Goal: Task Accomplishment & Management: Use online tool/utility

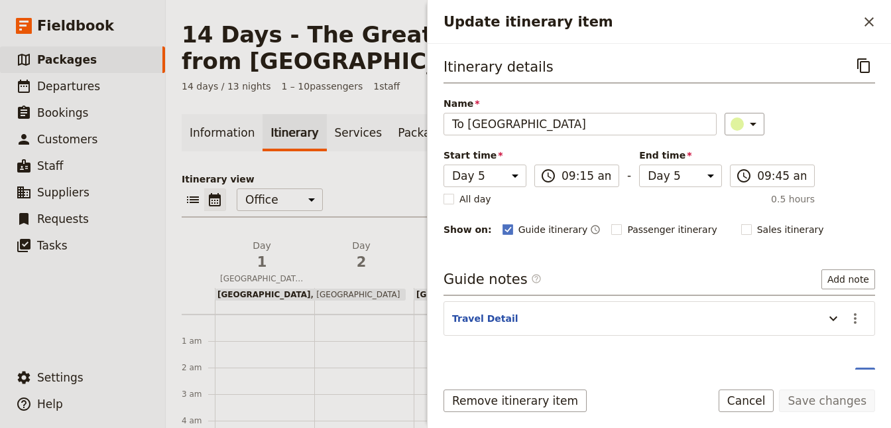
select select "5"
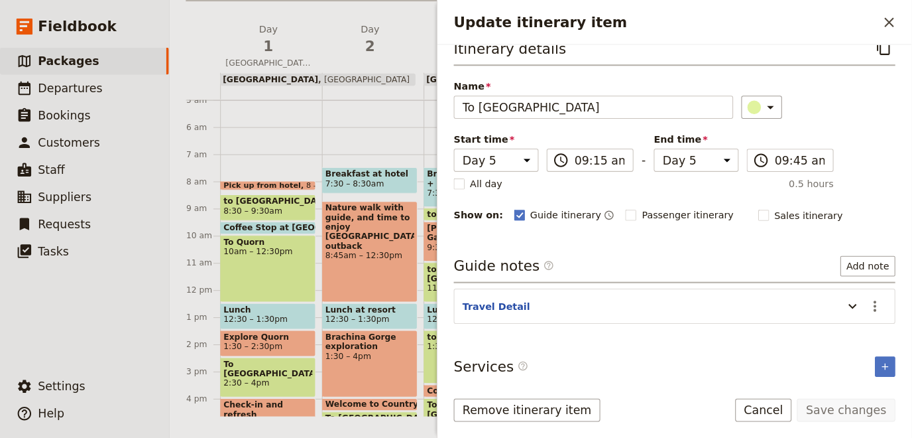
scroll to position [21, 0]
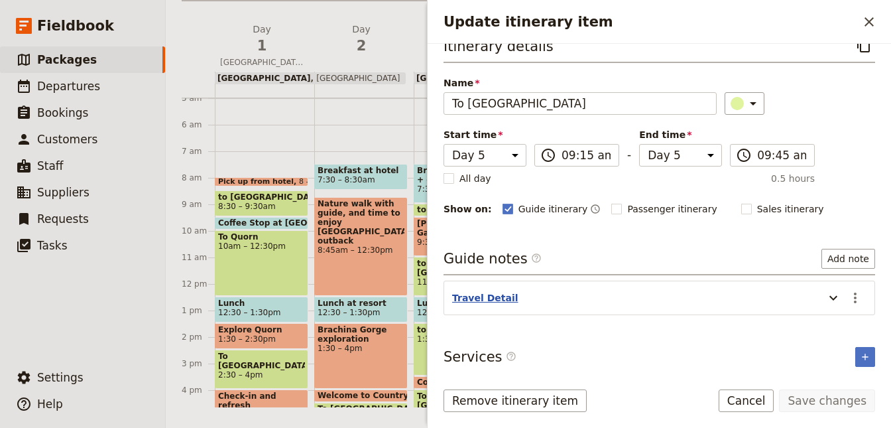
click at [476, 291] on button "Travel Detail" at bounding box center [485, 297] width 66 height 13
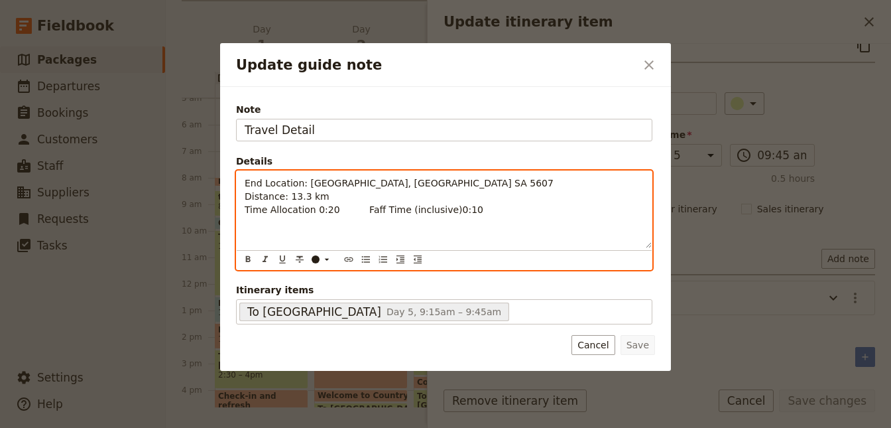
drag, startPoint x: 348, startPoint y: 212, endPoint x: 158, endPoint y: 183, distance: 191.8
click at [237, 183] on div "End Location: [GEOGRAPHIC_DATA], [GEOGRAPHIC_DATA] SA 5607 Distance: 13.3 km Ti…" at bounding box center [444, 209] width 415 height 77
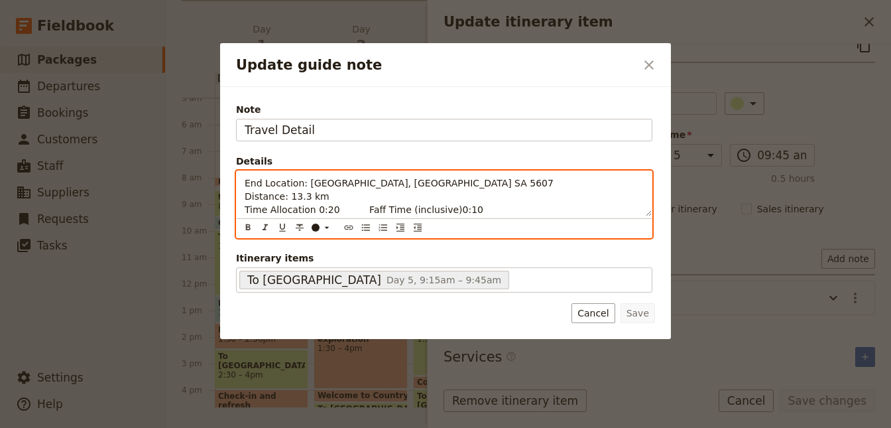
copy span "End Location: [GEOGRAPHIC_DATA], [GEOGRAPHIC_DATA] SA 5607 Distance: 13.3 km Ti…"
click at [570, 180] on p "End Location: [GEOGRAPHIC_DATA], [GEOGRAPHIC_DATA] SA 5607 Distance: 13.3 km Ti…" at bounding box center [444, 196] width 399 height 40
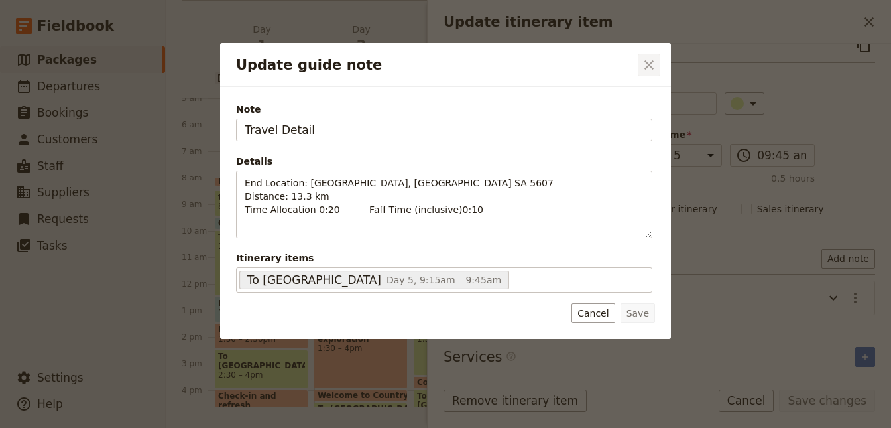
click at [652, 61] on icon "Close dialog" at bounding box center [648, 64] width 9 height 9
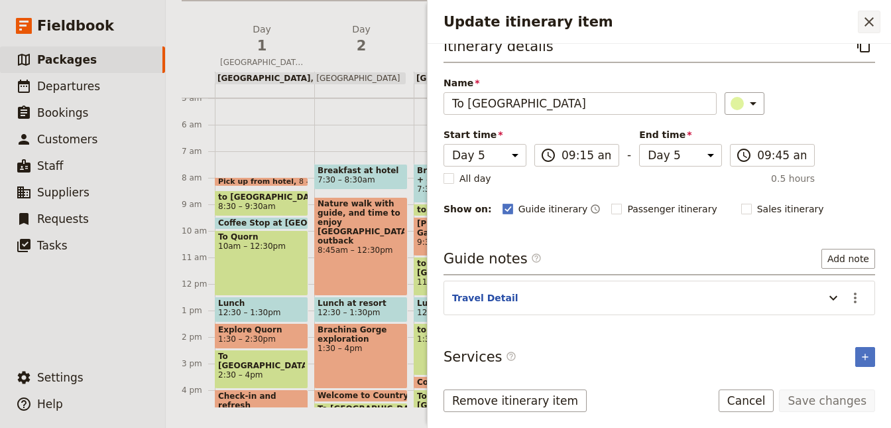
click at [874, 23] on icon "Close drawer" at bounding box center [869, 22] width 16 height 16
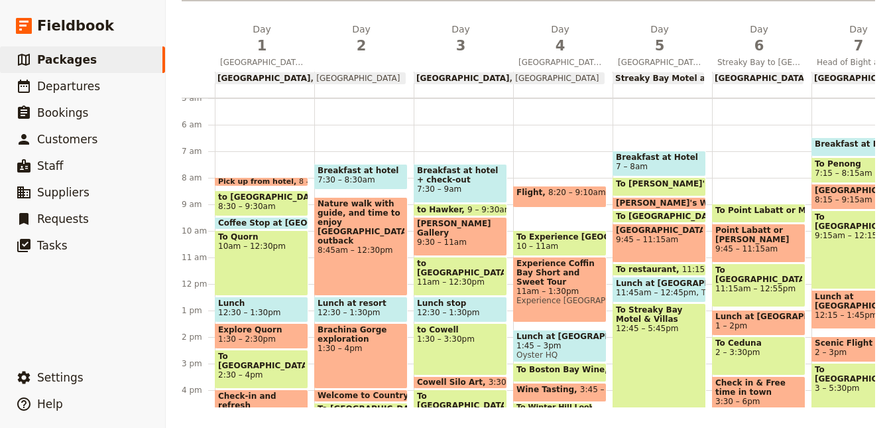
click at [535, 246] on span "10 – 11am" at bounding box center [538, 245] width 42 height 9
select select "4"
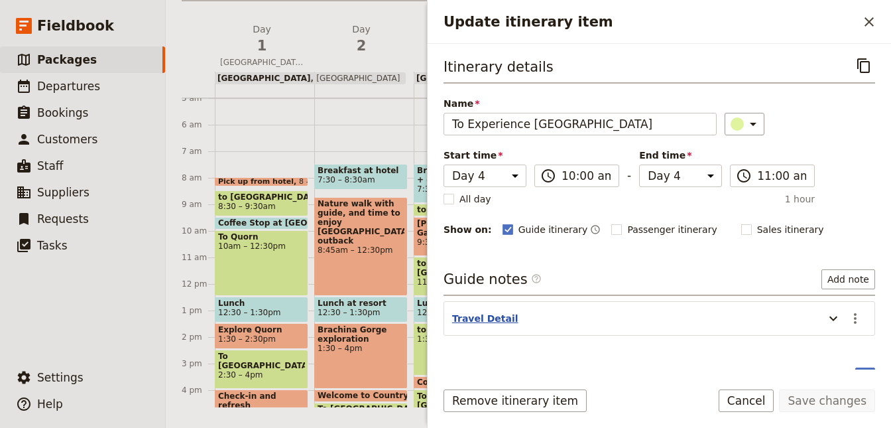
click at [483, 317] on button "Travel Detail" at bounding box center [485, 318] width 66 height 13
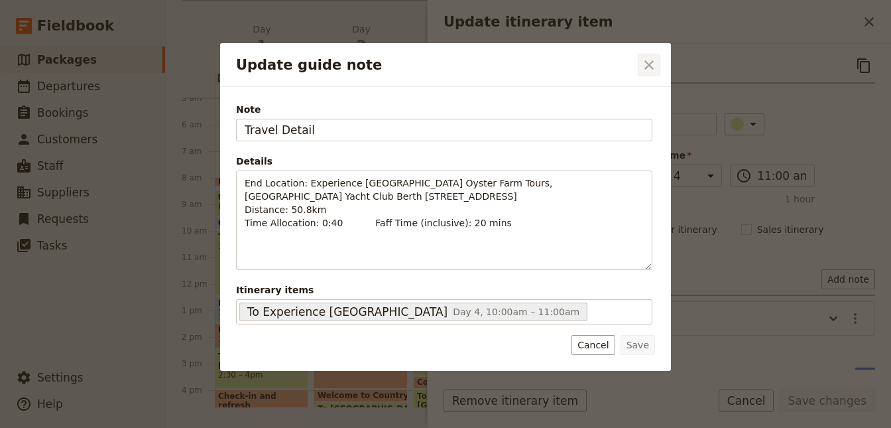
click at [650, 63] on icon "Close dialog" at bounding box center [649, 65] width 16 height 16
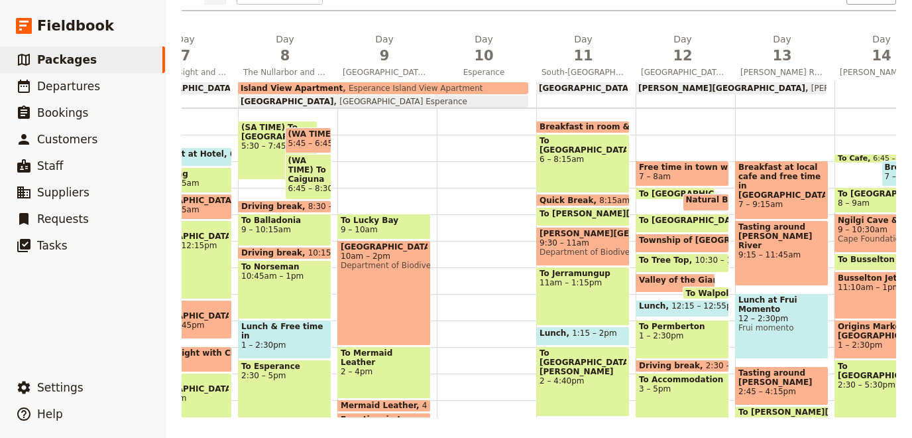
scroll to position [0, 21]
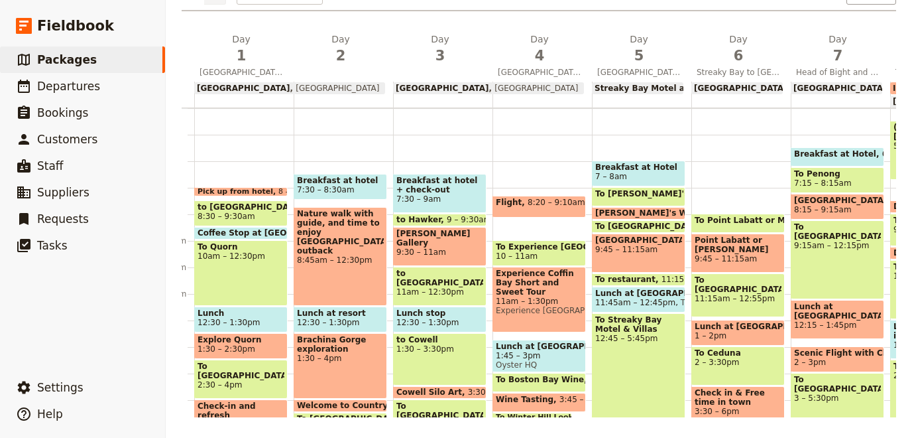
click at [528, 378] on span "To Boston Bay Wine" at bounding box center [543, 379] width 94 height 9
select select "4"
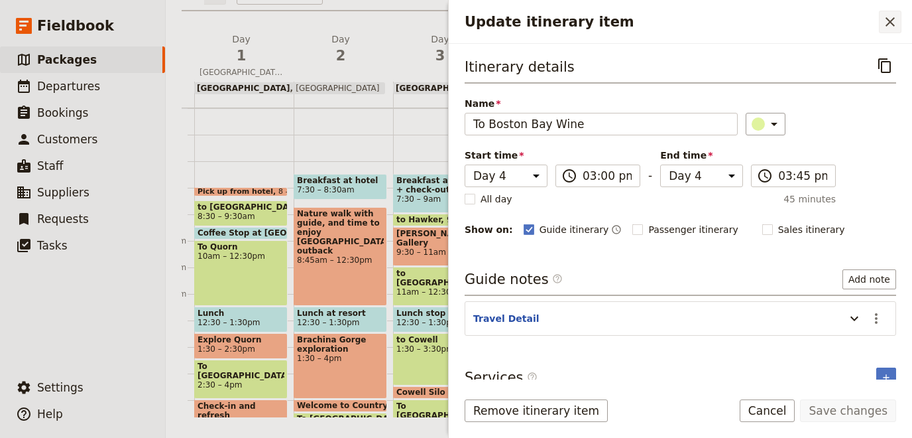
click at [890, 19] on button "​" at bounding box center [890, 22] width 23 height 23
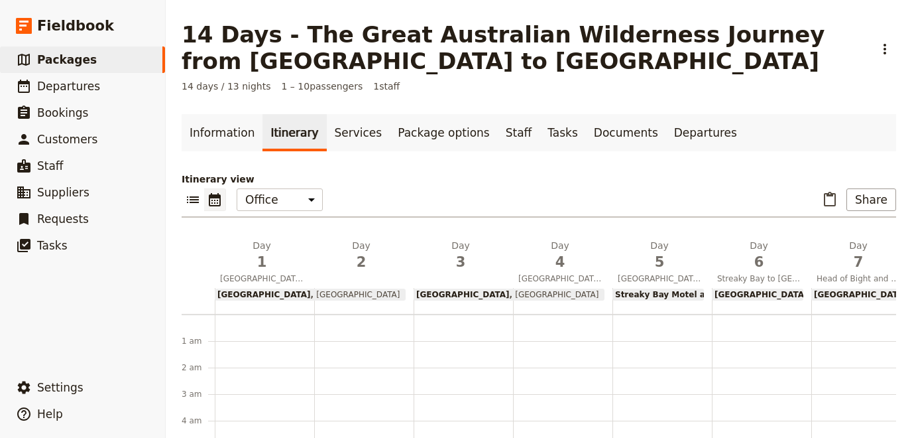
scroll to position [251, 0]
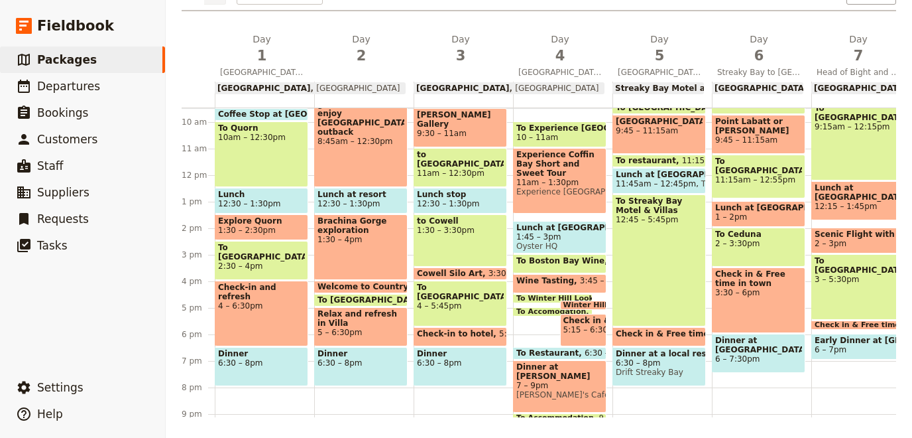
click at [462, 301] on span "4 – 5:45pm" at bounding box center [460, 305] width 87 height 9
select select "3"
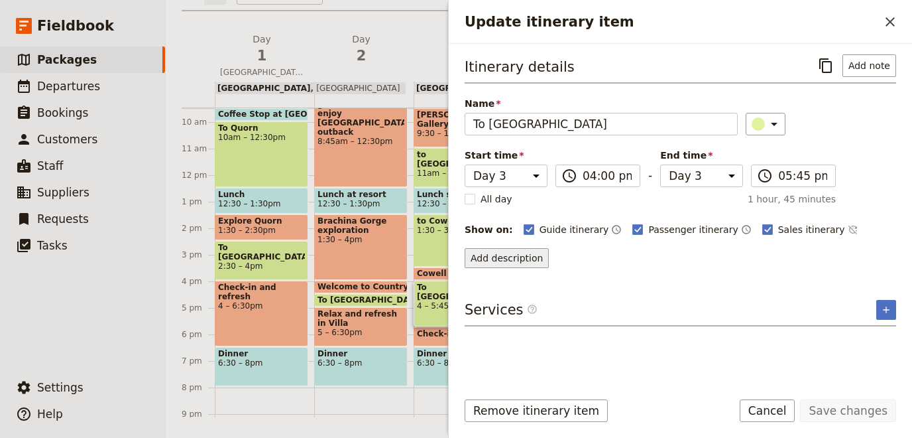
click at [532, 262] on button "Add description" at bounding box center [507, 258] width 84 height 20
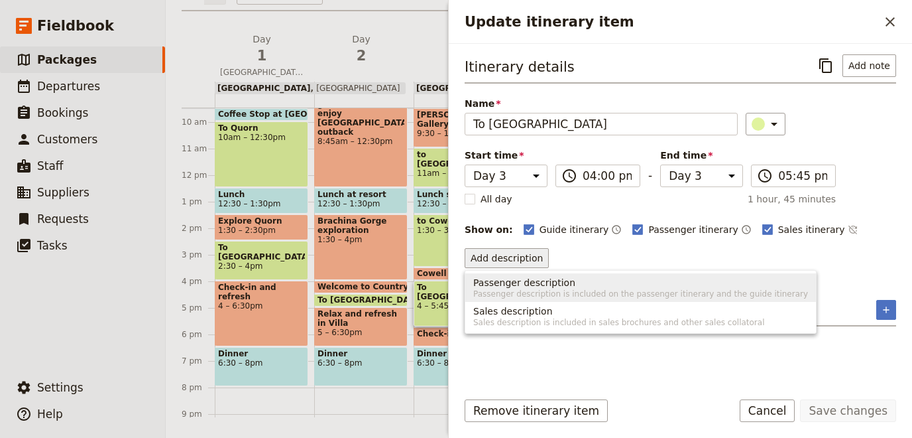
click at [597, 251] on div "Add description" at bounding box center [681, 258] width 432 height 20
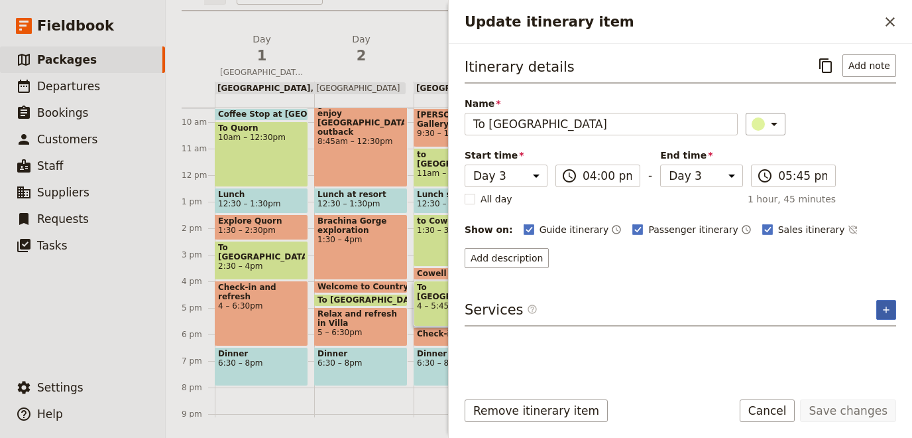
click at [886, 306] on icon "Add service inclusion" at bounding box center [886, 309] width 11 height 11
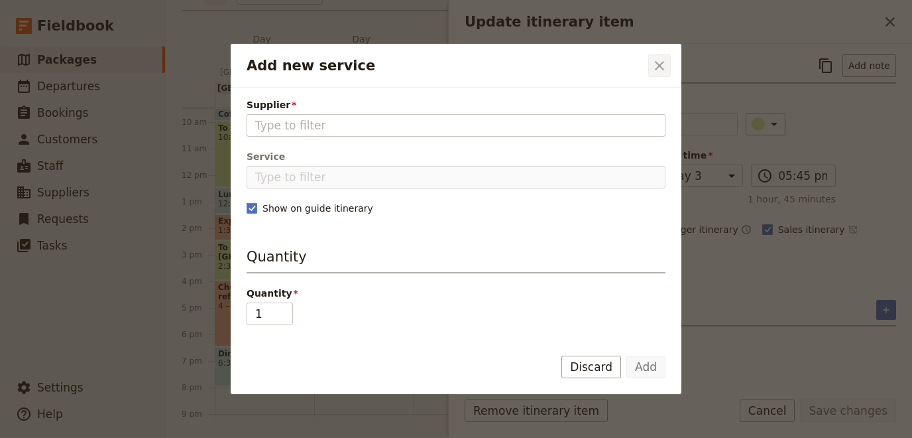
click at [666, 58] on icon "Close dialog" at bounding box center [660, 66] width 16 height 16
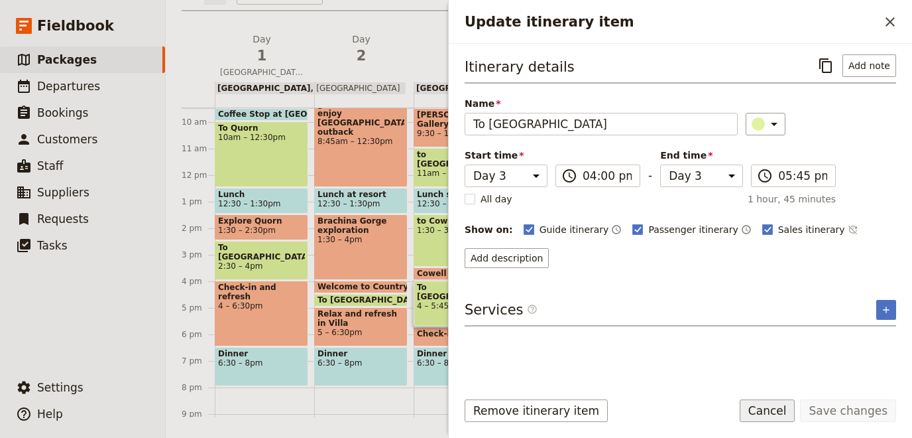
click at [780, 408] on button "Cancel" at bounding box center [768, 410] width 56 height 23
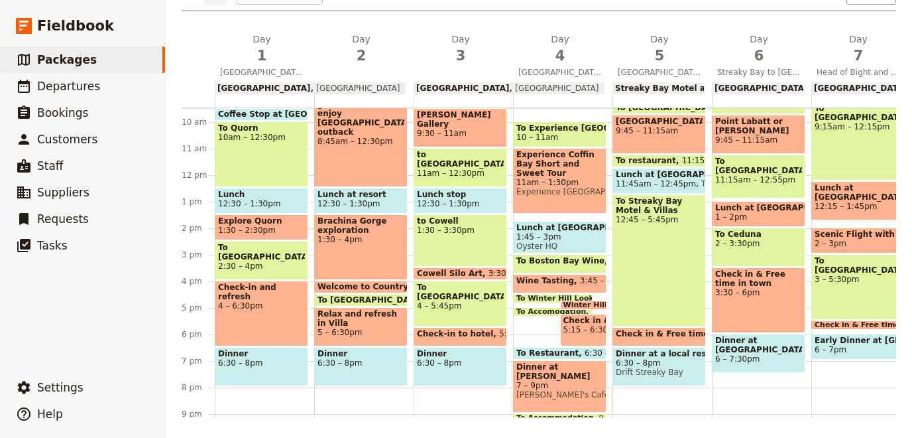
click at [654, 292] on div "To Streaky Bay Motel & Villas 12:45 – 5:45pm" at bounding box center [659, 260] width 93 height 132
select select "5"
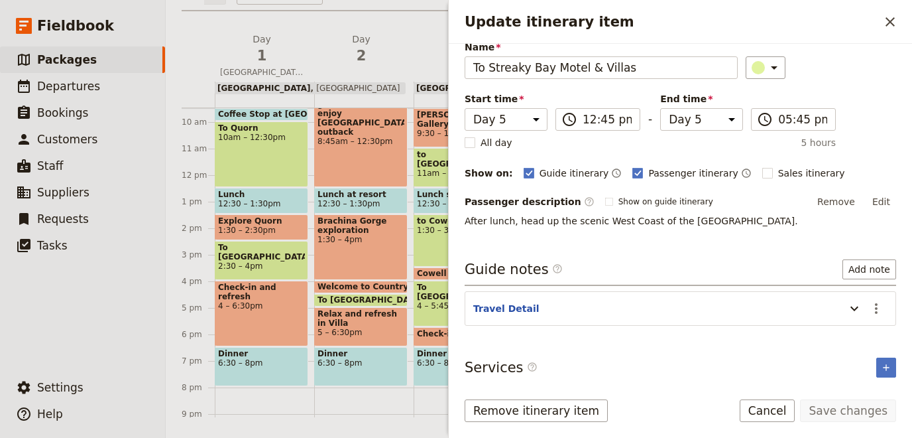
scroll to position [57, 0]
click at [352, 261] on div "Brachina Gorge exploration 1:30 – 4pm" at bounding box center [360, 247] width 93 height 66
select select "2"
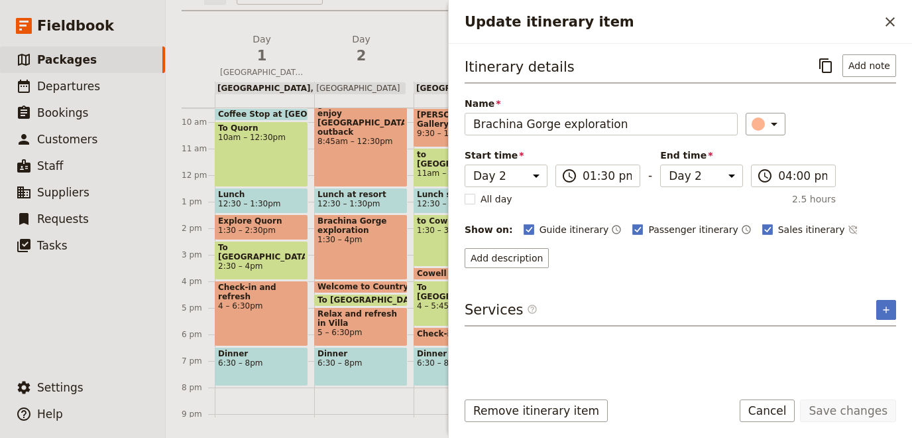
click at [353, 300] on span "To [GEOGRAPHIC_DATA]" at bounding box center [373, 299] width 111 height 9
select select "2"
click at [869, 66] on button "Add note" at bounding box center [870, 65] width 54 height 23
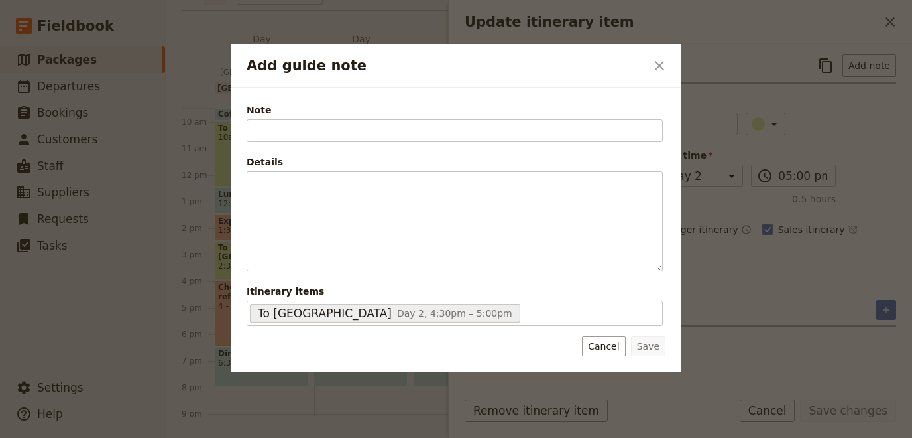
click at [354, 118] on div "Note Please fill out this field." at bounding box center [455, 122] width 416 height 38
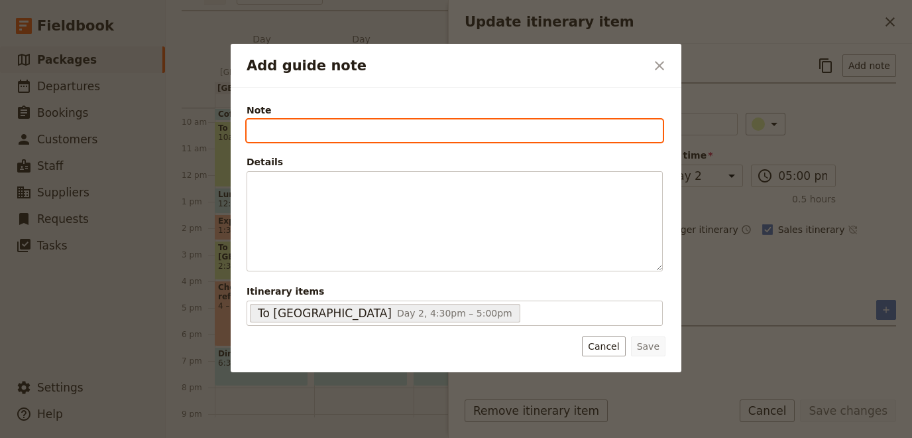
click at [347, 125] on input "Note" at bounding box center [455, 130] width 416 height 23
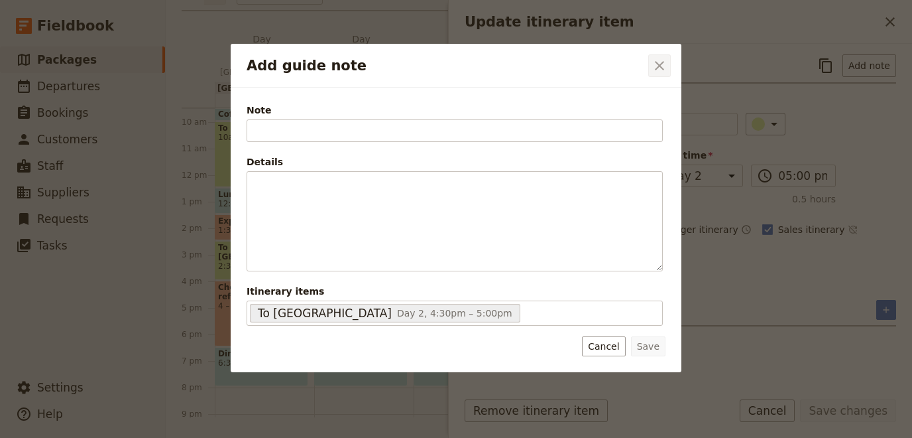
click at [666, 64] on icon "Close dialog" at bounding box center [660, 66] width 16 height 16
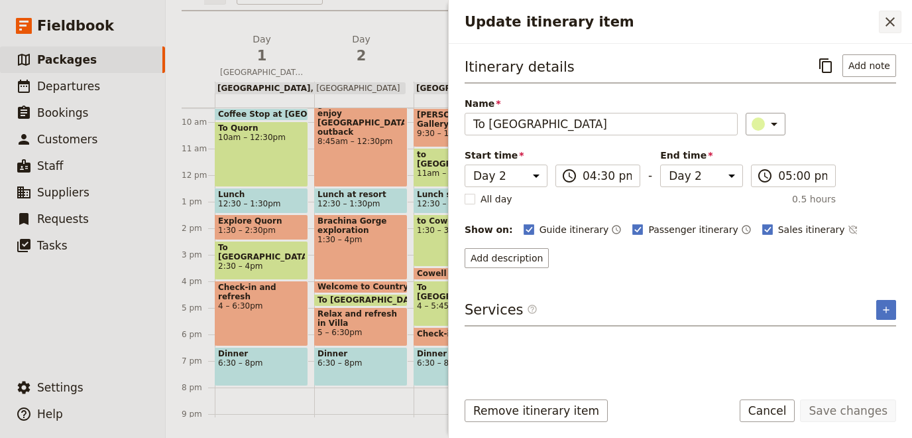
click at [892, 15] on icon "Close drawer" at bounding box center [891, 22] width 16 height 16
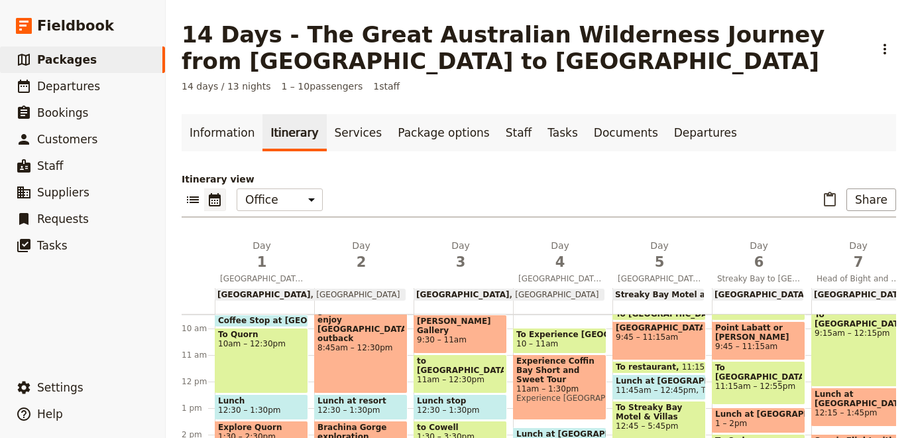
scroll to position [327, 0]
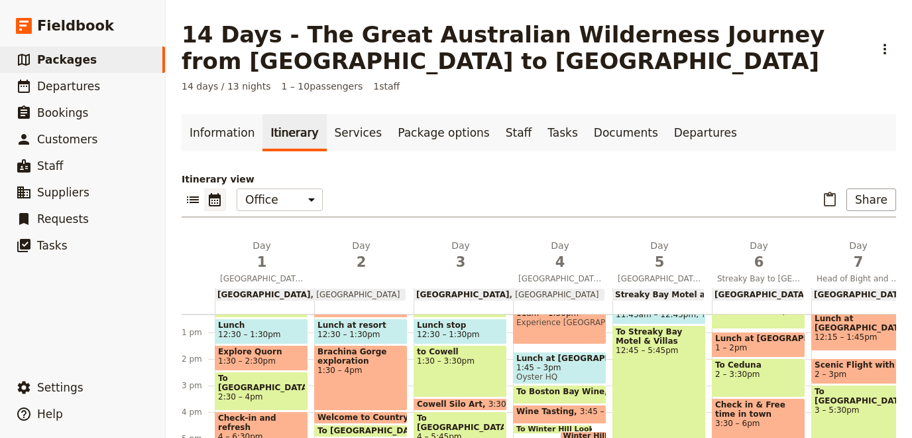
click at [454, 361] on span "1:30 – 3:30pm" at bounding box center [460, 360] width 87 height 9
select select "3"
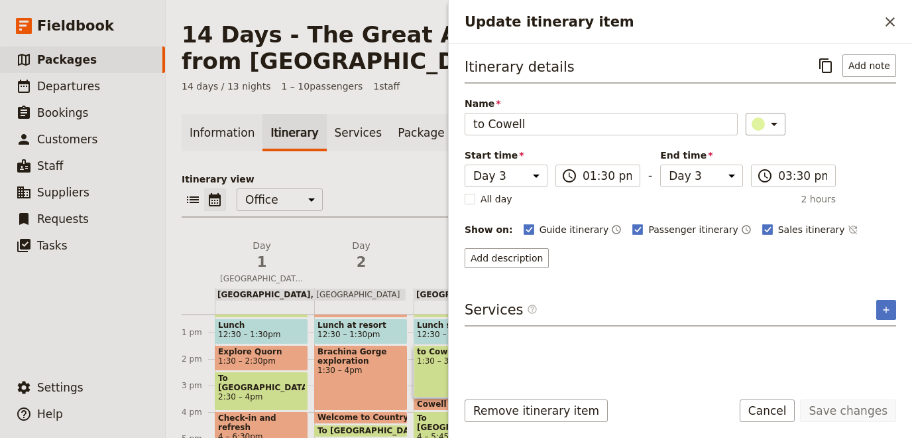
click at [425, 432] on span "4 – 5:45pm" at bounding box center [460, 436] width 87 height 9
select select "3"
click at [855, 62] on button "Add note" at bounding box center [870, 65] width 54 height 23
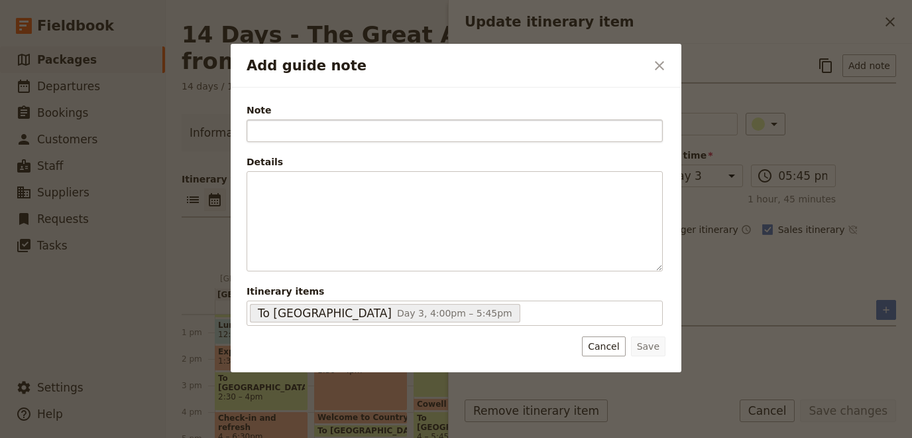
click at [428, 134] on input "Note" at bounding box center [455, 130] width 416 height 23
type input "Guide's Notes"
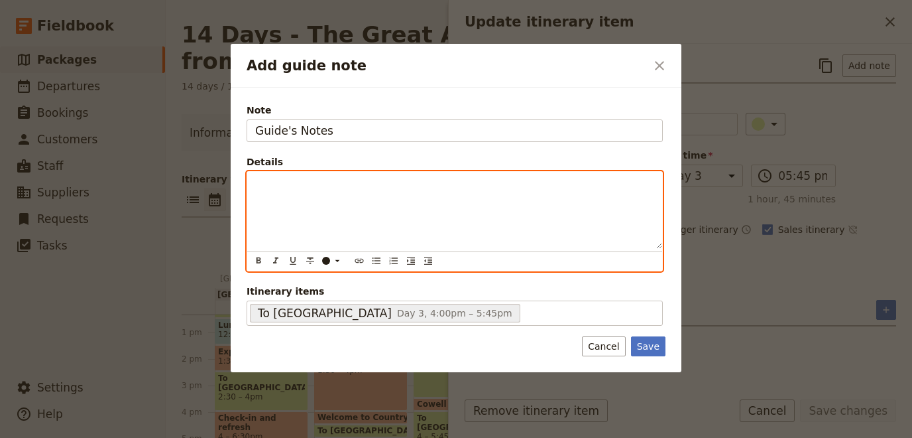
click at [368, 183] on p "Add guide note" at bounding box center [454, 183] width 399 height 13
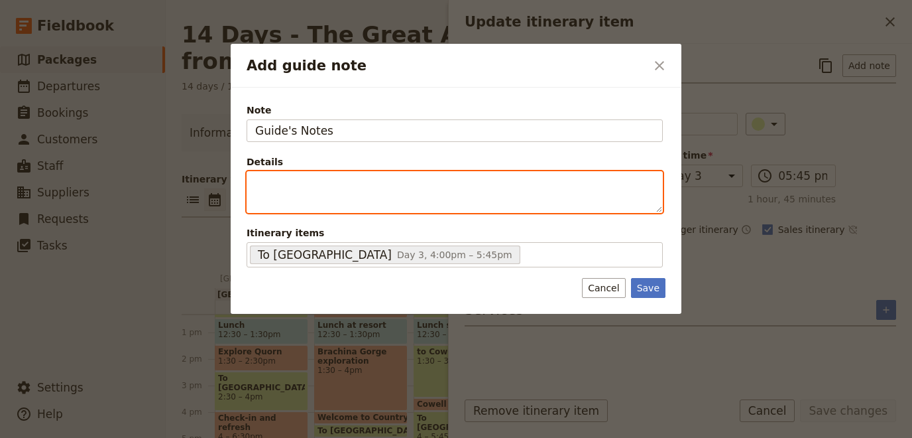
click at [300, 190] on div "Add guide note" at bounding box center [454, 192] width 415 height 40
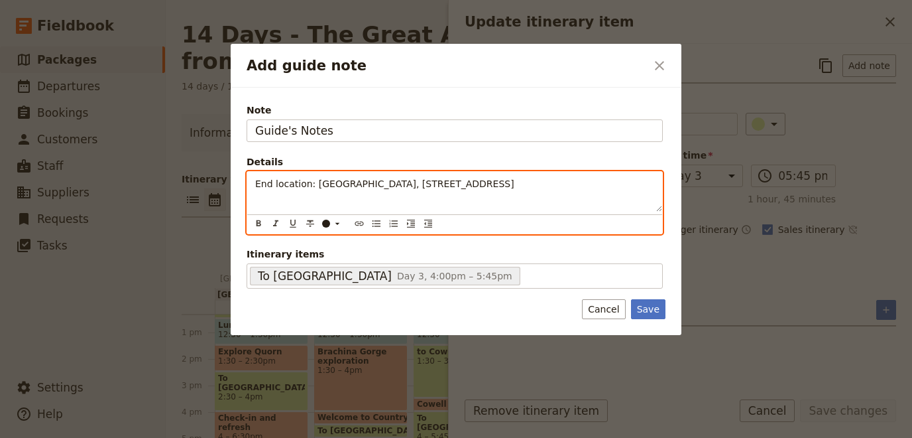
click at [322, 184] on span "End location: POrt Lincoln Hotel, 1 Lincoln Highway, Port Lincoln SA 5606" at bounding box center [384, 183] width 259 height 11
click at [302, 194] on div "End location: Port Lincoln Hotel, 1 Lincoln Highway, Port Lincoln SA 5606" at bounding box center [454, 192] width 415 height 40
click at [586, 187] on p "End location: Port Lincoln Hotel, 1 Lincoln Highway, Port Lincoln SA 5606" at bounding box center [454, 183] width 399 height 13
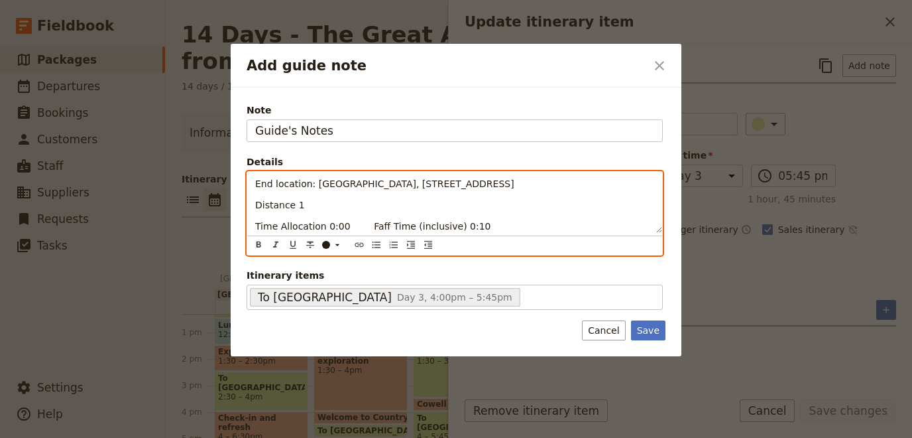
click at [327, 207] on p "Distance 1" at bounding box center [454, 204] width 399 height 13
click at [322, 225] on span "Time Allocation 0:00 Faff Time (inclusive) 0:10" at bounding box center [373, 226] width 236 height 11
click at [329, 226] on span "Time Allocation 1:00 Faff Time (inclusive) 0:10" at bounding box center [373, 226] width 236 height 11
click at [459, 225] on p "Time Allocation 1:40 Faff Time (inclusive) 0:10" at bounding box center [454, 225] width 399 height 13
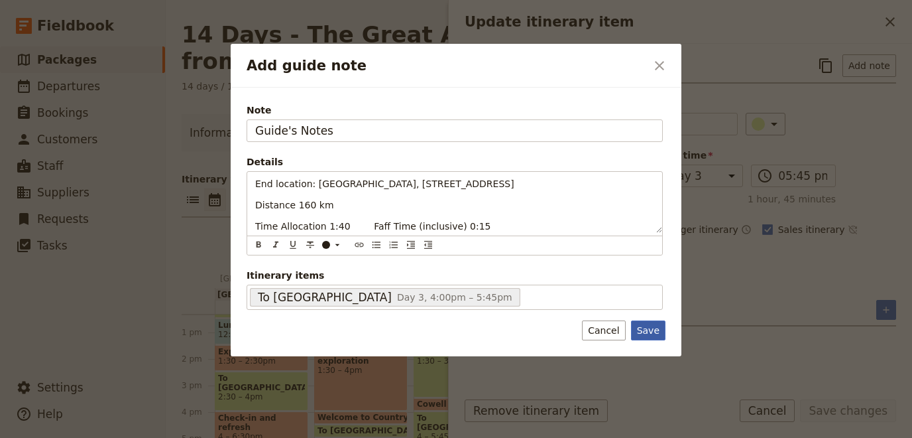
click at [650, 324] on button "Save" at bounding box center [648, 330] width 34 height 20
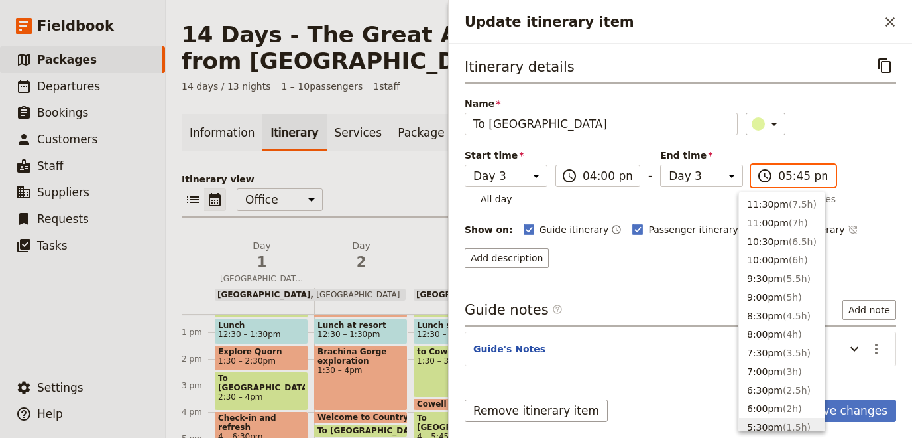
click at [779, 172] on input "05:45 pm" at bounding box center [802, 176] width 49 height 16
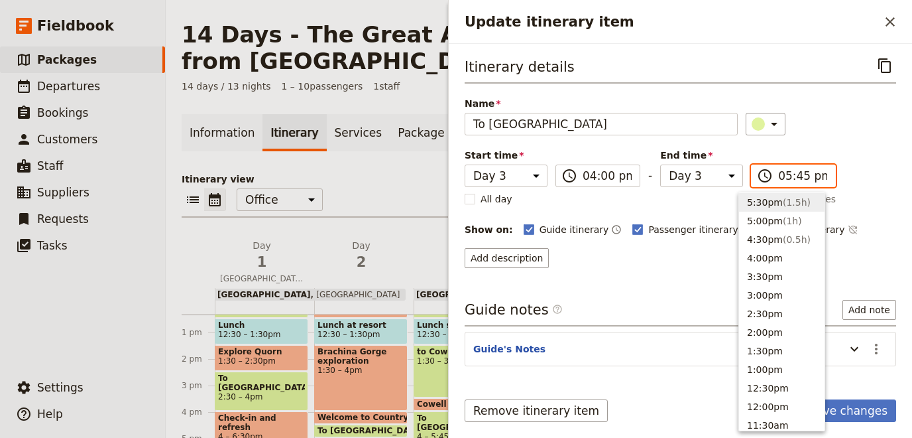
click at [786, 175] on input "05:45 pm" at bounding box center [802, 176] width 49 height 16
type input "05:55 pm"
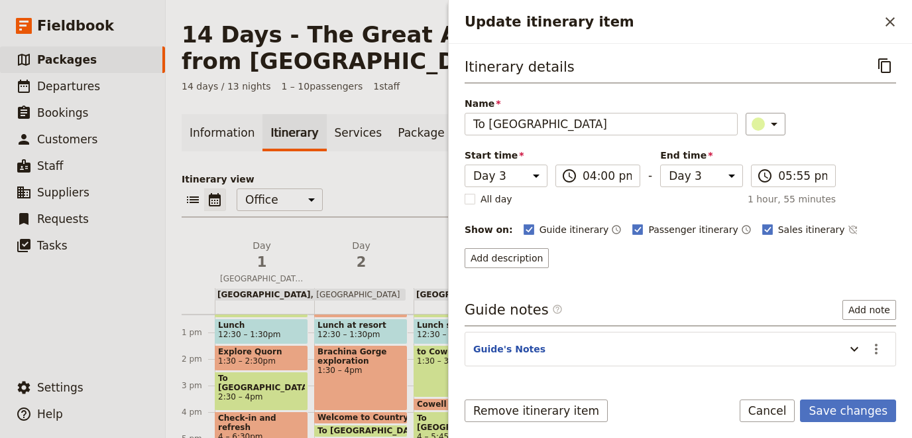
drag, startPoint x: 837, startPoint y: 221, endPoint x: 845, endPoint y: 219, distance: 7.4
click at [839, 221] on div "Guide itinerary ​ Passenger itinerary ​ Sales itinerary ​" at bounding box center [710, 229] width 373 height 16
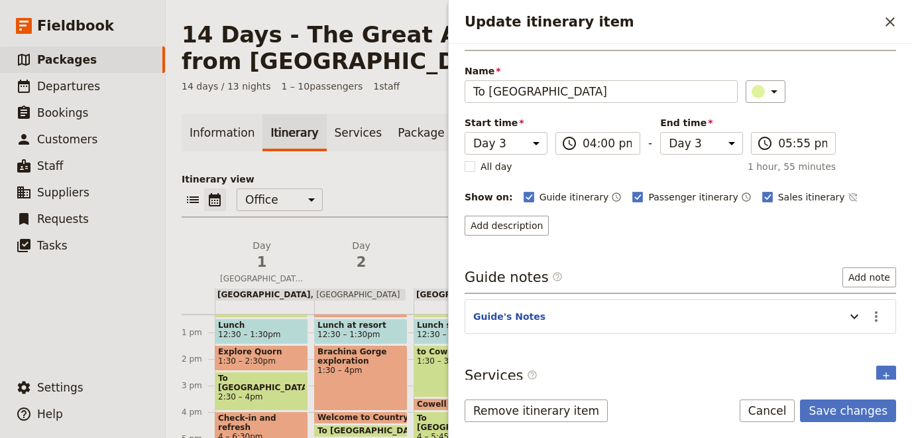
scroll to position [41, 0]
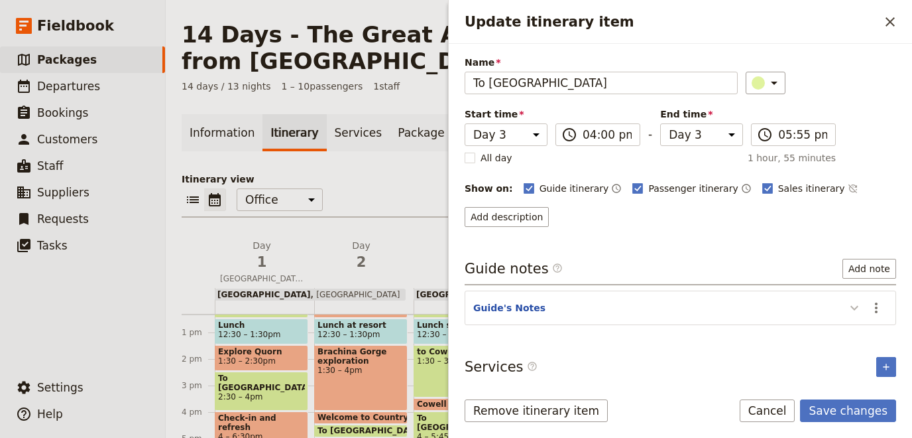
click at [851, 306] on icon "Update itinerary item" at bounding box center [855, 308] width 16 height 16
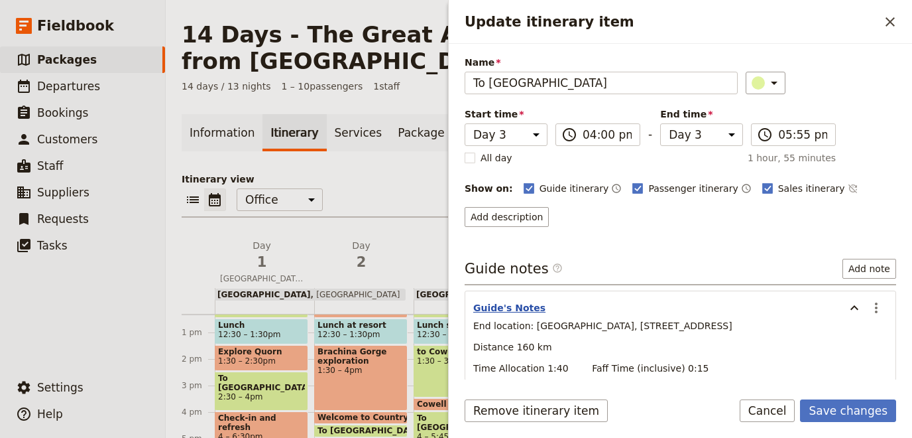
click at [521, 306] on button "Guide's Notes" at bounding box center [509, 307] width 72 height 13
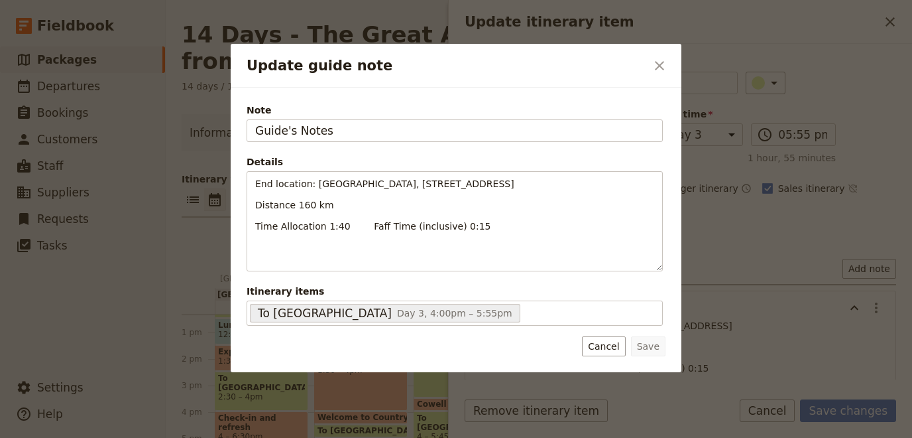
drag, startPoint x: 332, startPoint y: 132, endPoint x: 100, endPoint y: 124, distance: 231.5
click at [247, 124] on input "Guide's Notes" at bounding box center [455, 130] width 416 height 23
type input "Travel Detail"
click at [637, 348] on button "Save" at bounding box center [648, 346] width 34 height 20
